Goal: Task Accomplishment & Management: Use online tool/utility

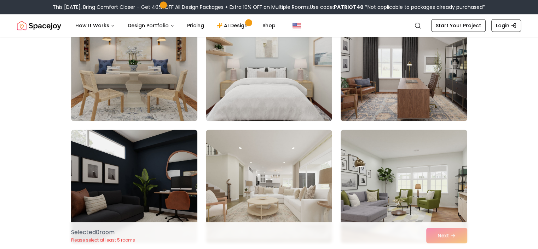
scroll to position [574, 0]
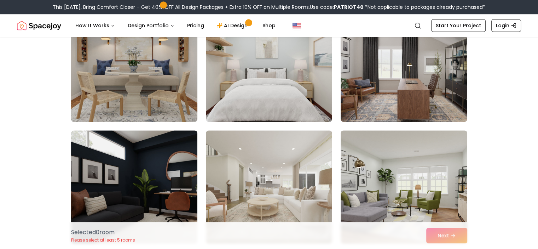
click at [158, 80] on img at bounding box center [134, 65] width 133 height 119
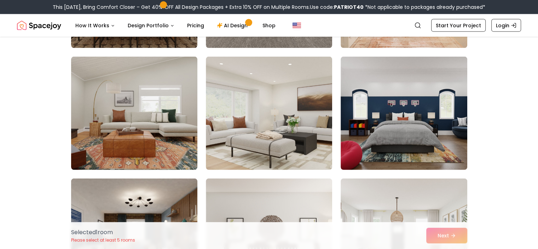
scroll to position [1622, 0]
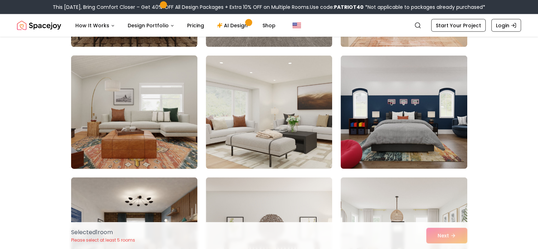
click at [172, 122] on img at bounding box center [134, 112] width 133 height 119
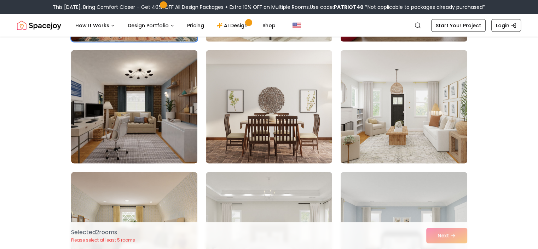
scroll to position [1749, 0]
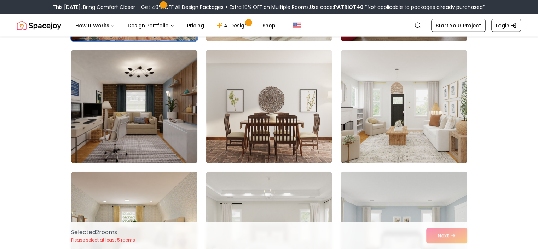
click at [159, 132] on img at bounding box center [134, 106] width 133 height 119
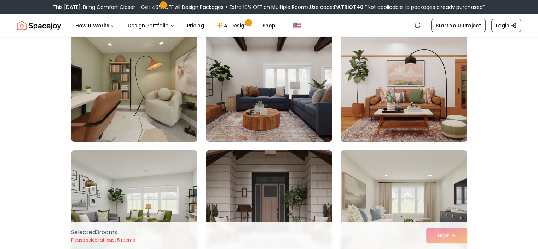
scroll to position [2502, 0]
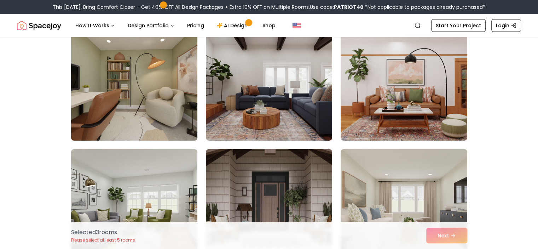
click at [149, 110] on img at bounding box center [134, 83] width 133 height 119
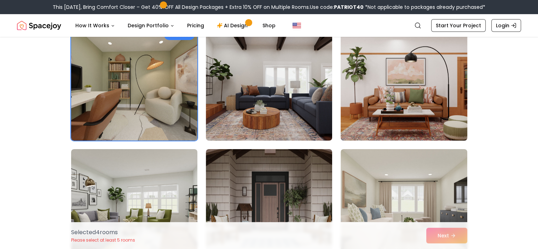
click at [409, 123] on img at bounding box center [403, 83] width 133 height 119
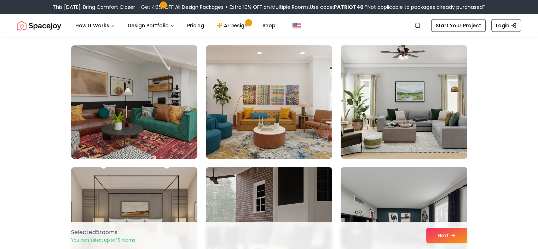
scroll to position [2850, 0]
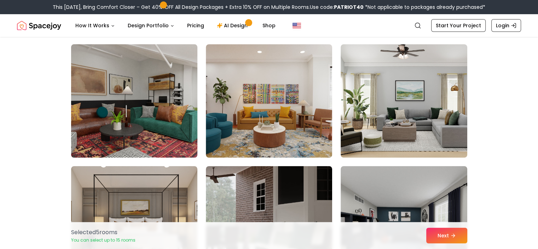
click at [143, 126] on img at bounding box center [134, 100] width 133 height 119
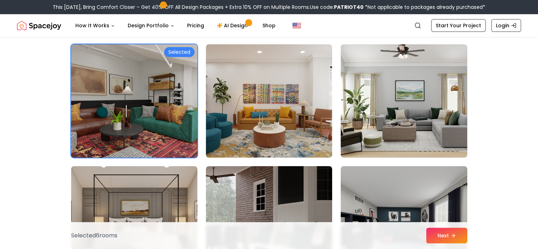
click at [164, 126] on img at bounding box center [134, 100] width 133 height 119
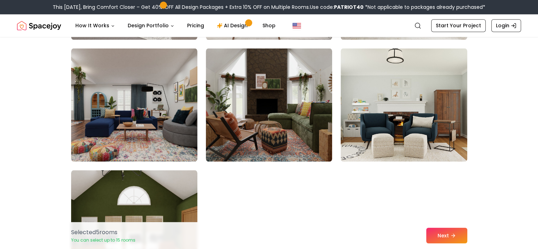
scroll to position [3941, 0]
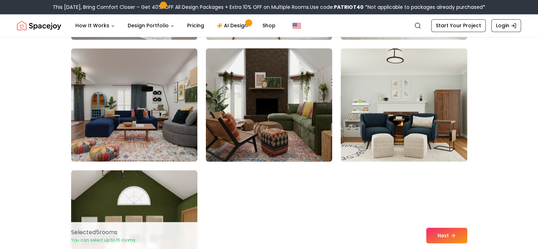
click at [270, 132] on img at bounding box center [269, 104] width 133 height 119
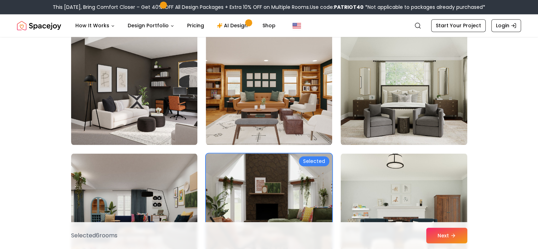
scroll to position [3835, 0]
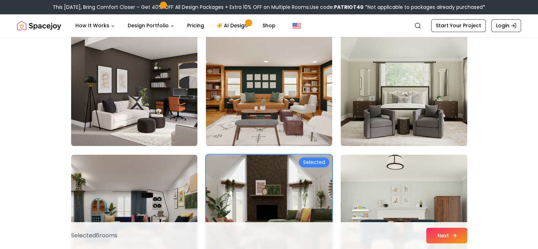
click at [443, 234] on button "Next" at bounding box center [446, 235] width 41 height 16
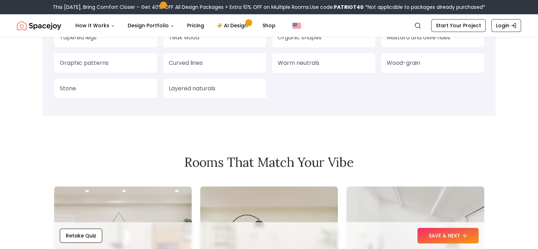
scroll to position [631, 0]
